Goal: Find specific page/section

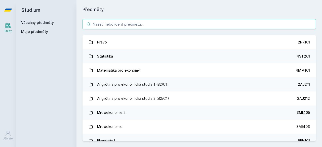
click at [135, 25] on input "search" at bounding box center [198, 24] width 233 height 10
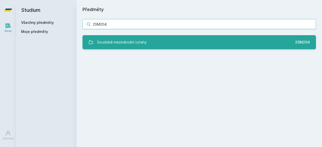
type input "2SM204"
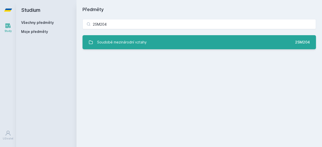
click at [131, 45] on div "Soudobé mezinárodní vztahy" at bounding box center [122, 42] width 50 height 10
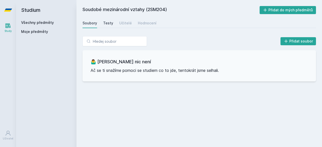
click at [111, 25] on div "Testy" at bounding box center [108, 23] width 10 height 5
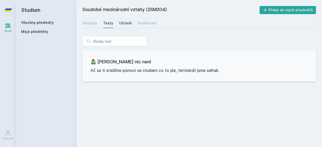
click at [119, 24] on div "Učitelé" at bounding box center [125, 23] width 13 height 5
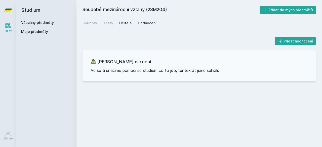
click at [143, 24] on div "Hodnocení" at bounding box center [147, 23] width 19 height 5
click at [89, 26] on link "Soubory" at bounding box center [89, 23] width 15 height 10
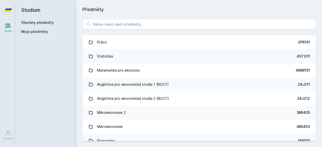
click at [118, 17] on div "Právo 2PR101 Statistika 4ST201 Matematika pro ekonomy 4MM101 Angličtina pro eko…" at bounding box center [198, 80] width 245 height 134
click at [118, 19] on div "Právo 2PR101 Statistika 4ST201 Matematika pro ekonomy 4MM101 Angličtina pro eko…" at bounding box center [198, 80] width 245 height 134
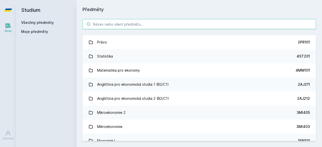
click at [119, 27] on input "search" at bounding box center [198, 24] width 233 height 10
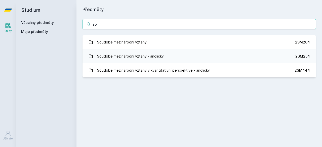
type input "s"
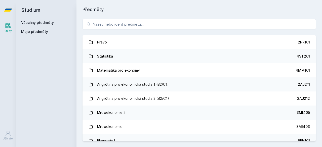
click at [273, 12] on h1 "Předměty" at bounding box center [198, 9] width 233 height 7
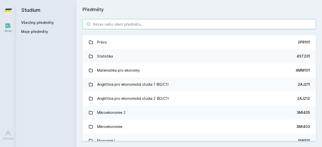
click at [175, 24] on input "search" at bounding box center [198, 24] width 233 height 10
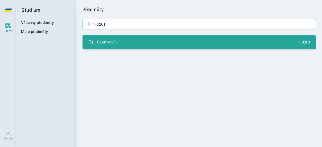
type input "1FU201"
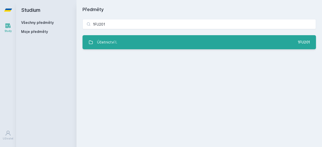
click at [170, 39] on link "Účetnictví I. 1FU201" at bounding box center [198, 42] width 233 height 14
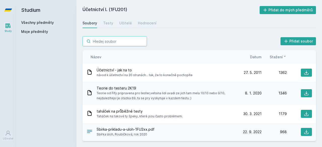
click at [140, 41] on input "search" at bounding box center [114, 41] width 64 height 10
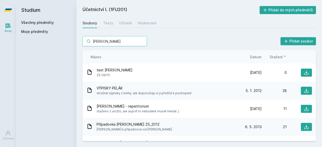
type input "[PERSON_NAME]"
click at [207, 37] on div "[PERSON_NAME] Přidat soubor" at bounding box center [198, 41] width 233 height 10
